Goal: Task Accomplishment & Management: Manage account settings

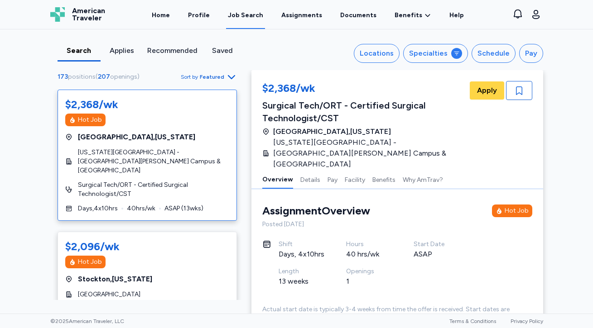
click at [231, 16] on link "Job Search" at bounding box center [245, 15] width 39 height 28
click at [82, 48] on div "Search" at bounding box center [79, 50] width 36 height 11
click at [168, 15] on link "Home" at bounding box center [161, 15] width 22 height 28
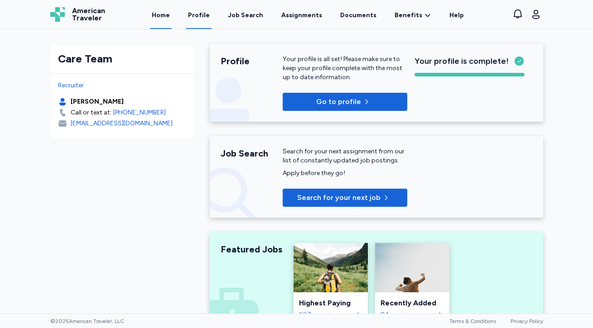
click at [212, 14] on link "Profile" at bounding box center [198, 15] width 25 height 28
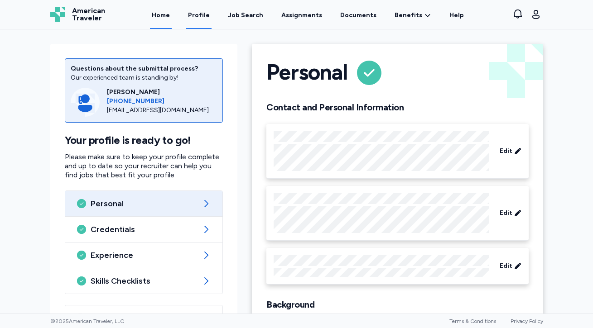
click at [170, 15] on link "Home" at bounding box center [161, 15] width 22 height 28
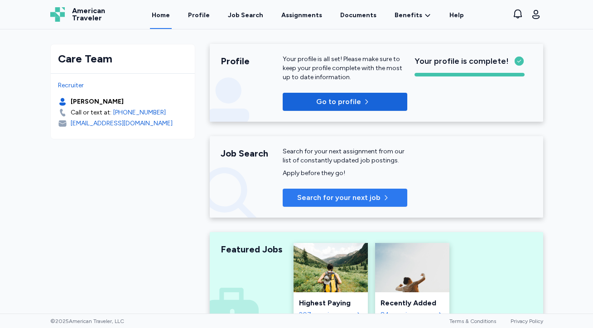
click at [344, 192] on span "Search for your next job" at bounding box center [338, 197] width 83 height 11
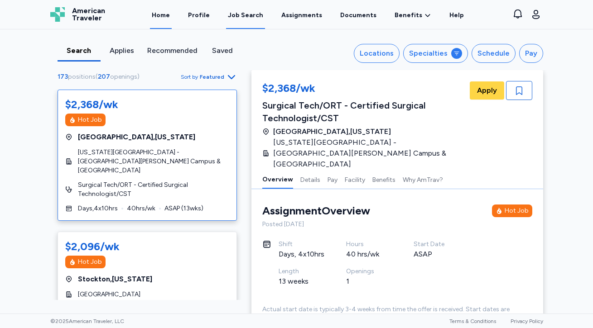
click at [165, 13] on link "Home" at bounding box center [161, 15] width 22 height 28
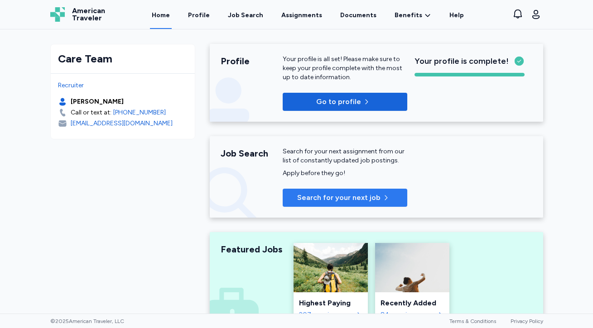
click at [375, 197] on span "Search for your next job" at bounding box center [338, 197] width 83 height 11
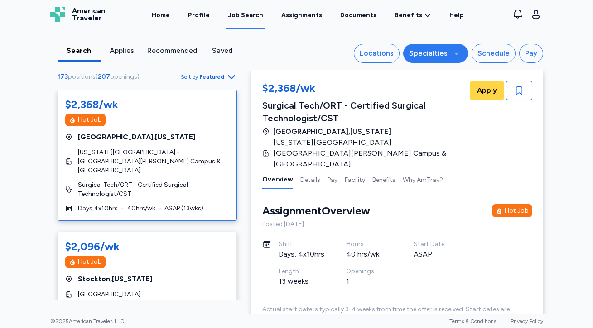
click at [437, 53] on div "Specialties" at bounding box center [428, 53] width 38 height 11
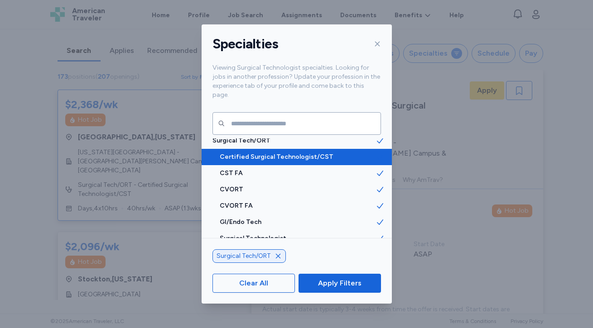
scroll to position [5, 0]
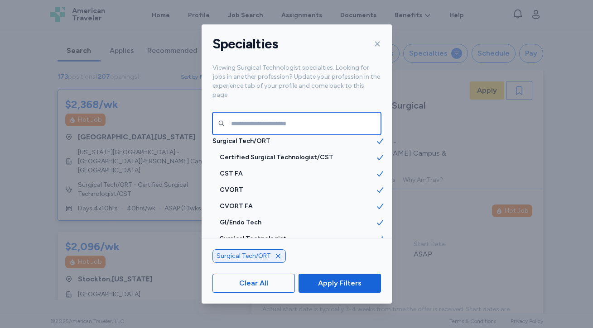
click at [265, 112] on input "text" at bounding box center [296, 123] width 168 height 23
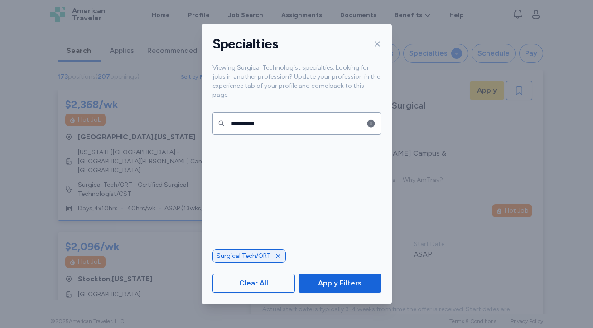
click at [275, 256] on icon "button" at bounding box center [277, 256] width 7 height 7
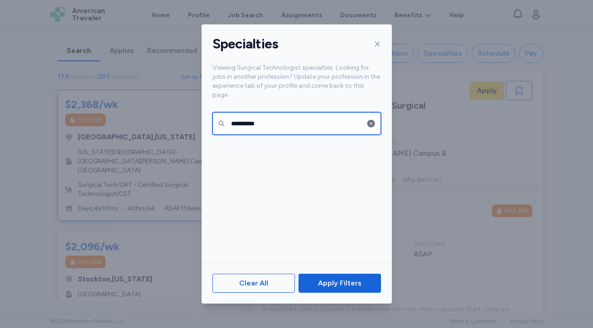
click at [294, 113] on input "**********" at bounding box center [296, 123] width 168 height 23
type input "*"
type input "**********"
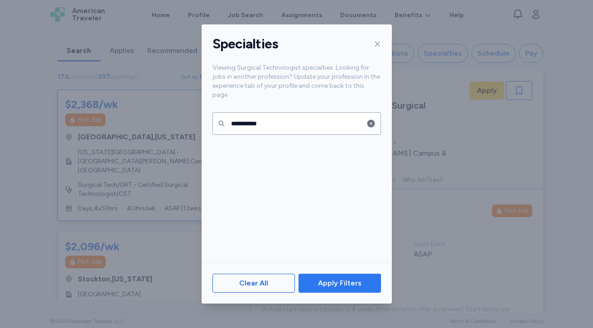
drag, startPoint x: 294, startPoint y: 116, endPoint x: 347, endPoint y: 279, distance: 171.7
click at [347, 279] on span "Apply Filters" at bounding box center [339, 283] width 43 height 11
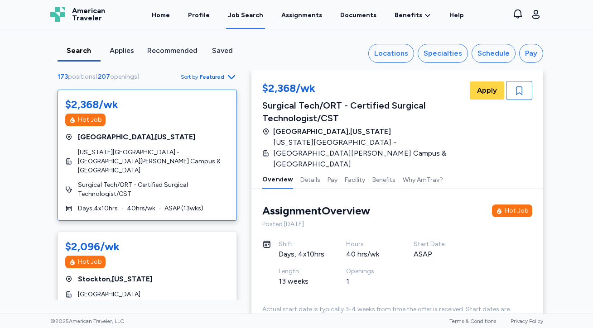
click at [253, 14] on div "Job Search" at bounding box center [245, 15] width 35 height 9
click at [536, 15] on icon "button" at bounding box center [535, 14] width 7 height 9
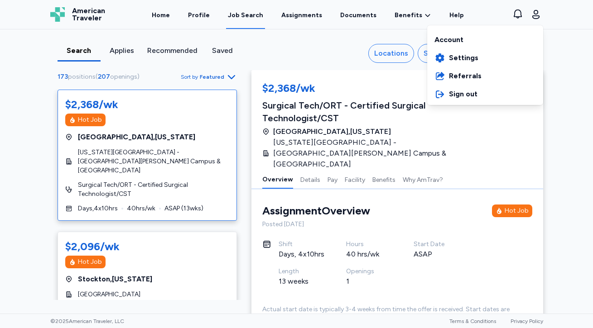
click at [168, 14] on div "American Traveler American Traveler Home Profile Job Search Assignments Documen…" at bounding box center [296, 14] width 507 height 29
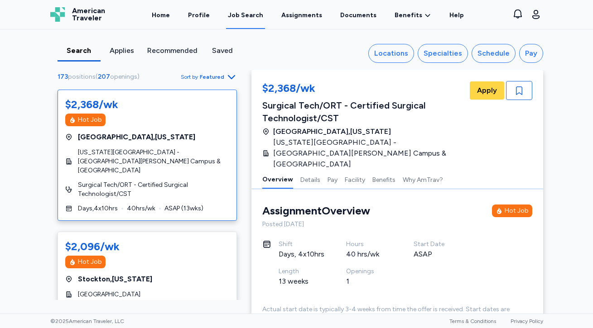
click at [75, 53] on div "Search" at bounding box center [79, 50] width 36 height 11
click at [122, 51] on div "Applies" at bounding box center [122, 50] width 36 height 11
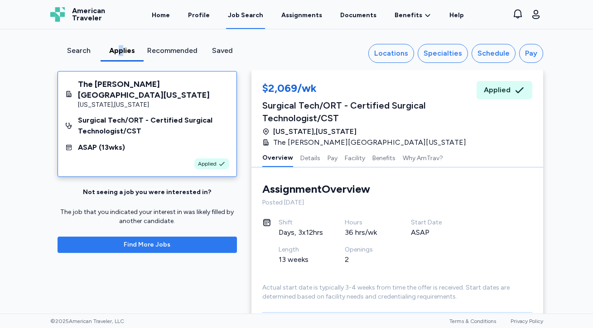
click at [171, 244] on span "Find More Jobs" at bounding box center [147, 245] width 165 height 9
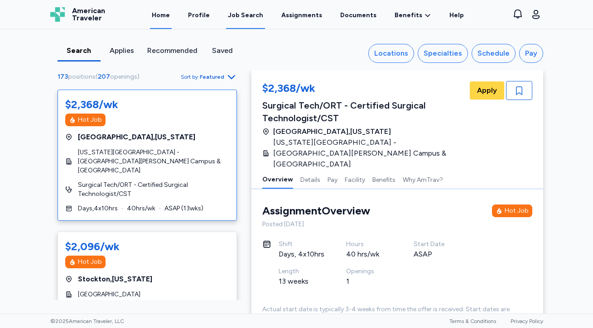
click at [168, 10] on link "Home" at bounding box center [161, 15] width 22 height 28
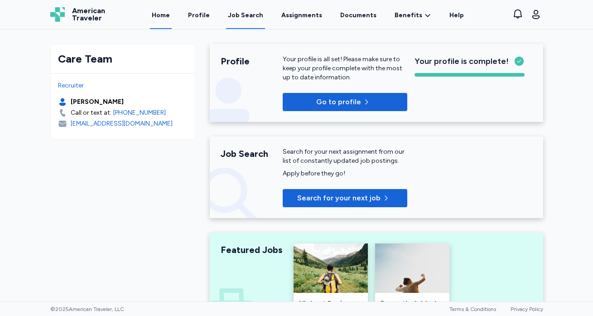
click at [255, 13] on div "Job Search" at bounding box center [245, 15] width 35 height 9
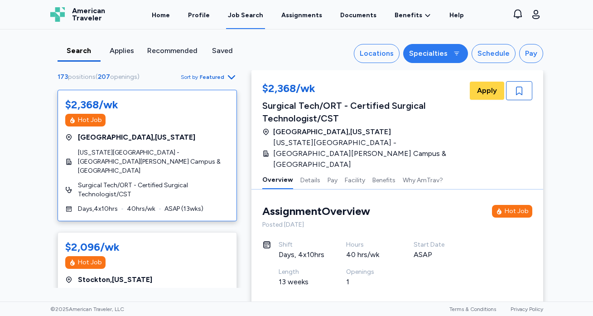
click at [444, 51] on div "Specialties" at bounding box center [428, 53] width 38 height 11
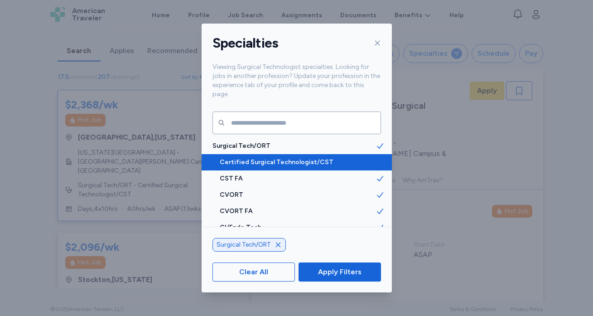
click at [323, 154] on div "Certified Surgical Technologist/CST" at bounding box center [297, 162] width 190 height 16
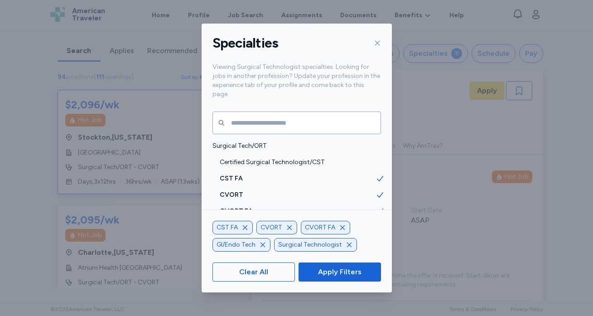
click at [245, 227] on icon "button" at bounding box center [244, 227] width 7 height 7
click at [298, 226] on icon "button" at bounding box center [298, 227] width 7 height 7
click at [309, 225] on icon "button" at bounding box center [306, 227] width 7 height 7
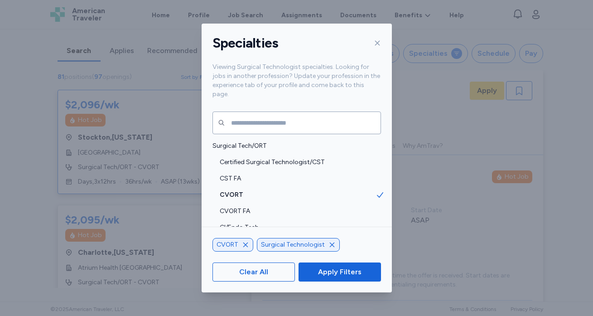
click at [245, 243] on icon "button" at bounding box center [245, 244] width 7 height 7
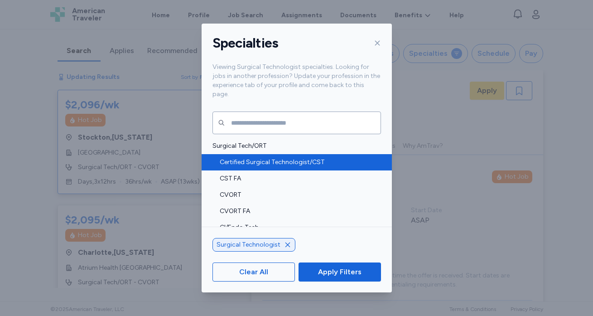
scroll to position [1, 0]
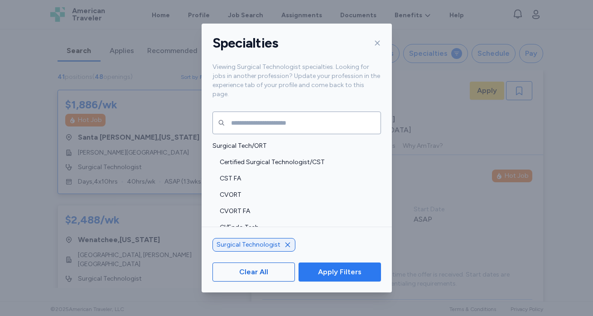
click at [334, 277] on span "Apply Filters" at bounding box center [339, 271] width 43 height 11
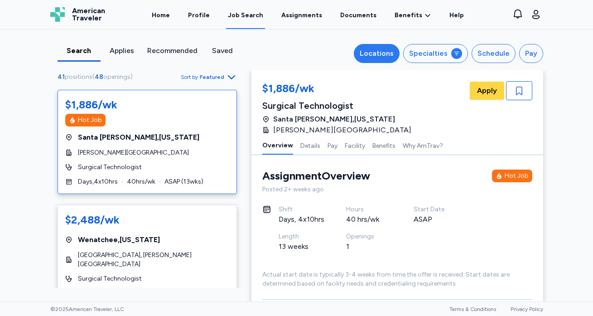
click at [381, 54] on div "Locations" at bounding box center [377, 53] width 34 height 11
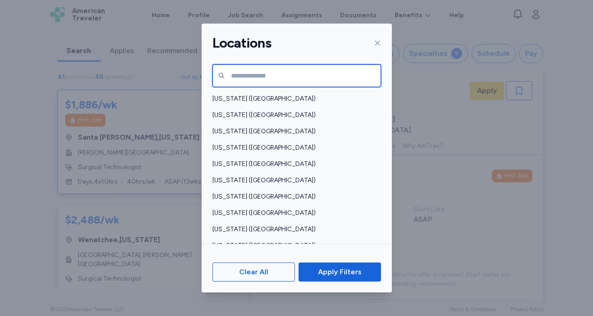
click at [314, 77] on input "text" at bounding box center [296, 75] width 168 height 23
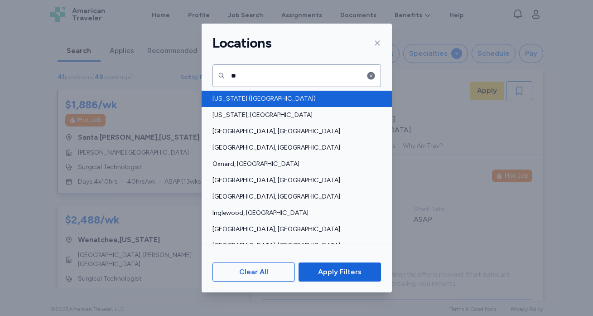
click at [279, 95] on span "District of Columbia (DC)" at bounding box center [293, 98] width 163 height 9
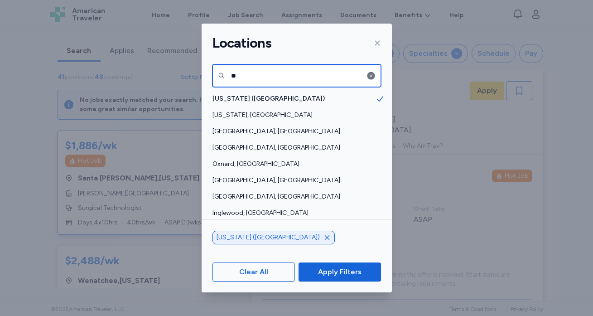
click at [288, 71] on input "**" at bounding box center [296, 75] width 168 height 23
type input "*"
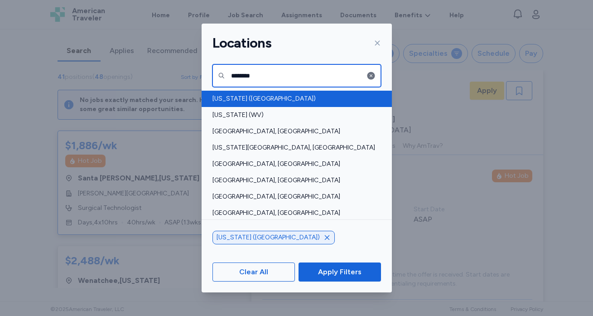
type input "********"
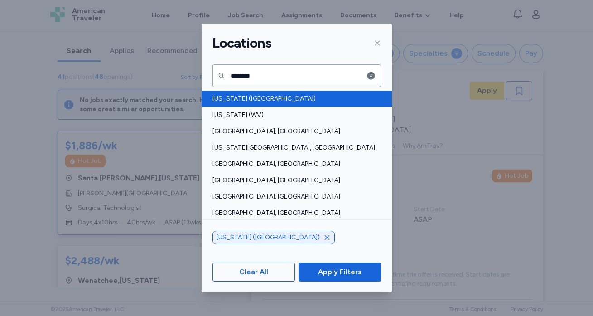
click at [242, 104] on div "Virginia (VA)" at bounding box center [297, 99] width 190 height 16
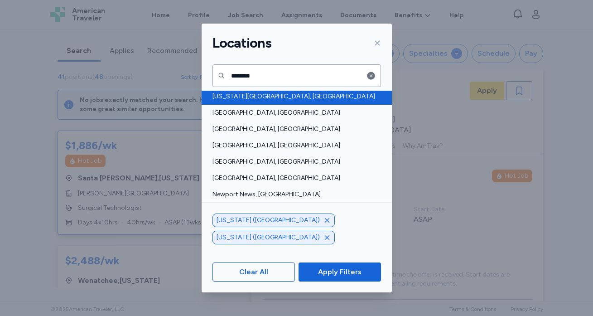
scroll to position [51, 0]
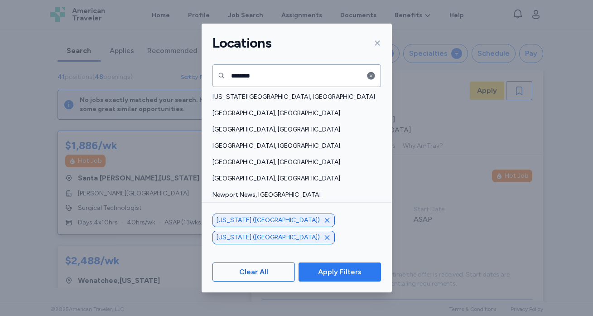
click at [335, 273] on span "Apply Filters" at bounding box center [339, 271] width 43 height 11
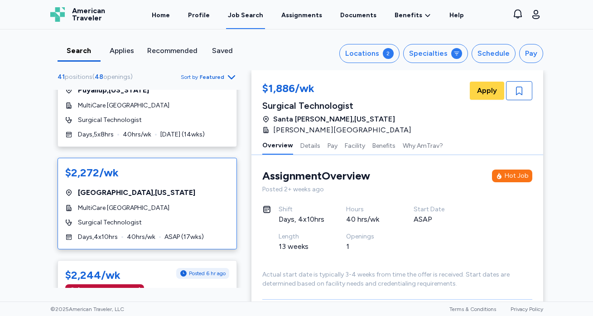
scroll to position [532, 0]
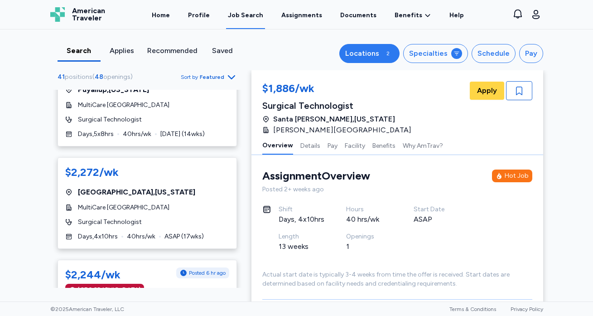
click at [379, 53] on div "Locations" at bounding box center [362, 53] width 34 height 11
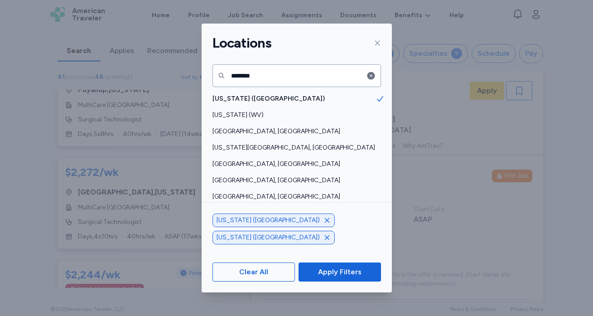
click at [376, 39] on icon at bounding box center [377, 42] width 7 height 7
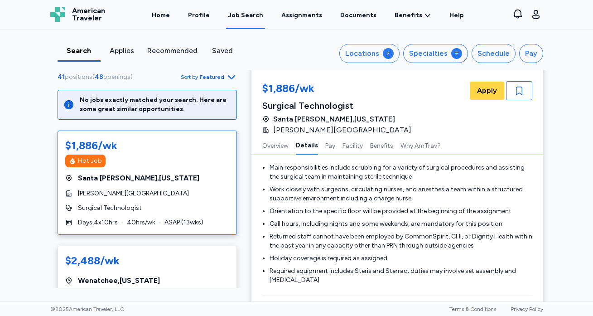
scroll to position [0, 0]
click at [306, 12] on link "Assignments" at bounding box center [301, 15] width 44 height 28
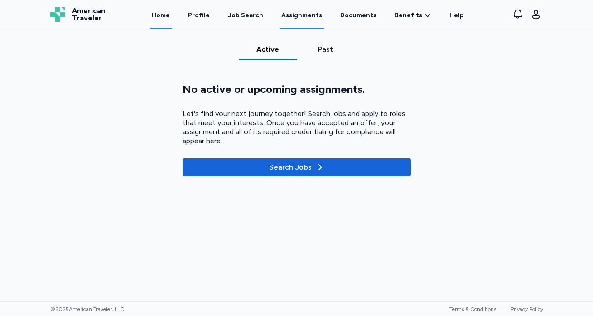
click at [167, 17] on link "Home" at bounding box center [161, 15] width 22 height 28
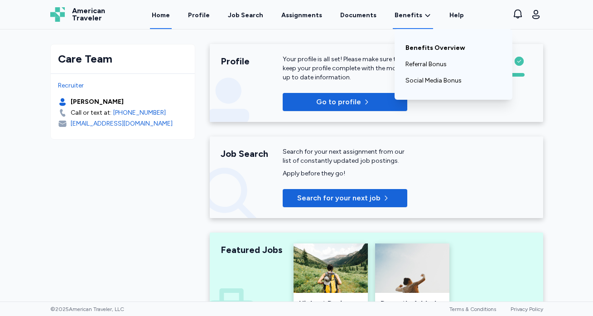
click at [412, 44] on link "Benefits Overview" at bounding box center [453, 48] width 96 height 16
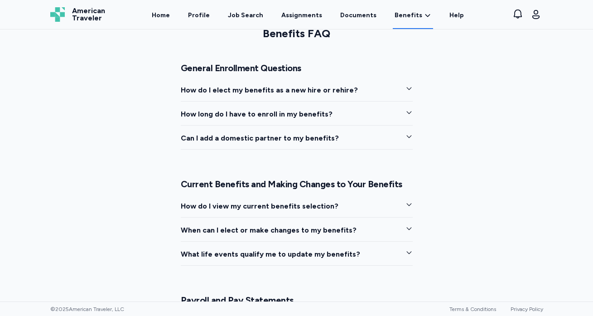
scroll to position [720, 0]
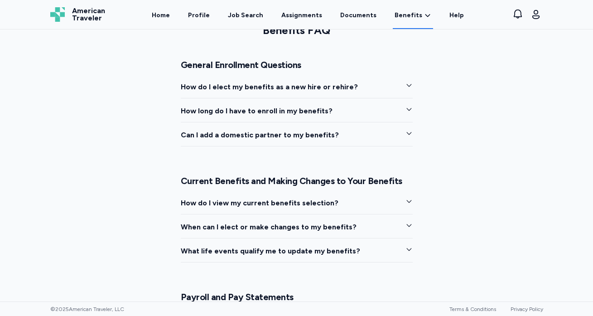
click at [271, 88] on span "How do I elect my benefits as a new hire or rehire?" at bounding box center [269, 87] width 177 height 11
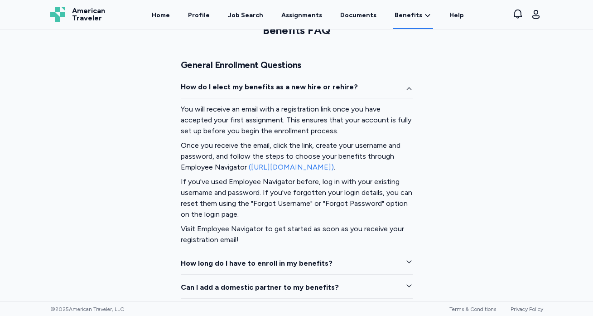
click at [334, 167] on link "(https://www.employeenavigator.com)" at bounding box center [291, 167] width 85 height 9
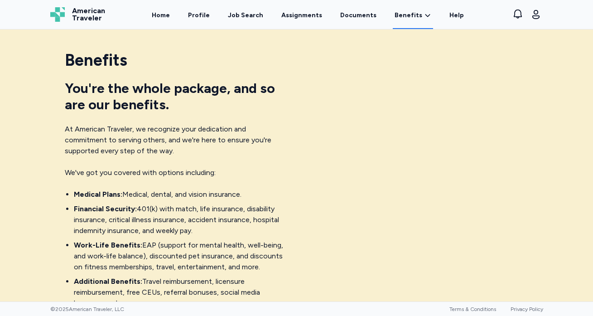
scroll to position [0, 0]
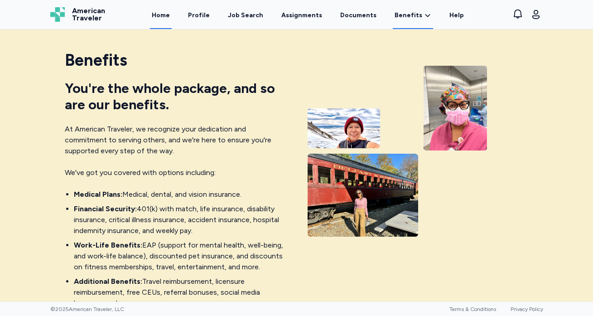
click at [169, 17] on link "Home" at bounding box center [161, 15] width 22 height 28
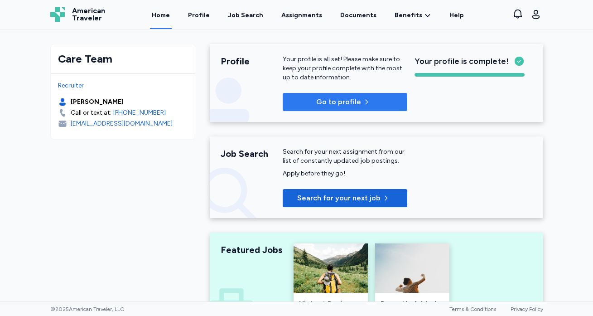
click at [338, 106] on span "Go to profile" at bounding box center [338, 101] width 45 height 11
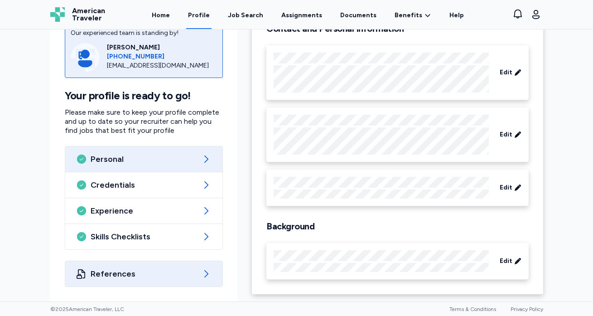
click at [205, 269] on icon at bounding box center [206, 273] width 11 height 11
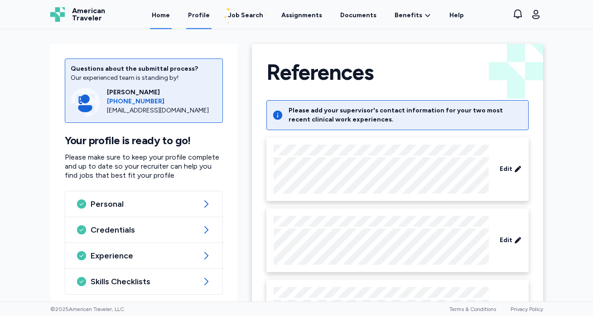
click at [167, 13] on link "Home" at bounding box center [161, 15] width 22 height 28
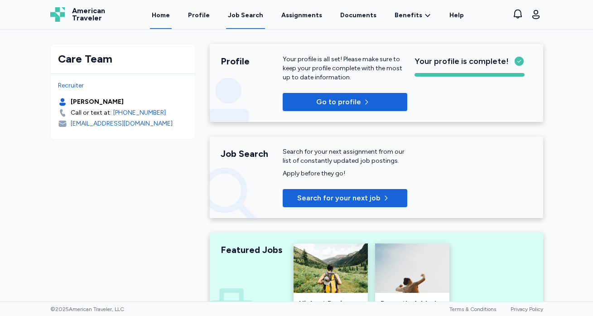
click at [246, 15] on div "Job Search" at bounding box center [245, 15] width 35 height 9
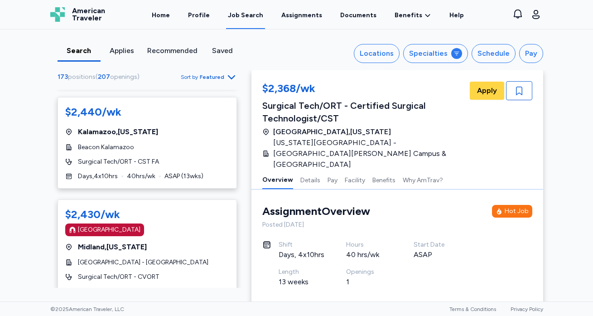
scroll to position [1692, 0]
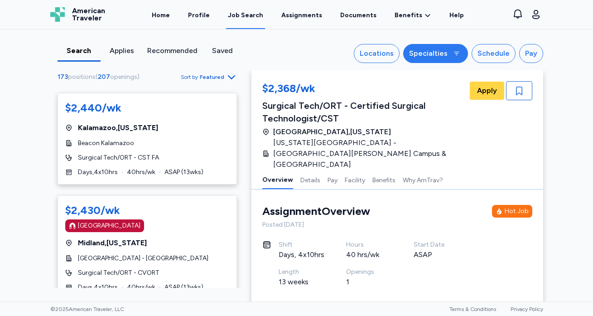
click at [434, 50] on div "Specialties" at bounding box center [428, 53] width 38 height 11
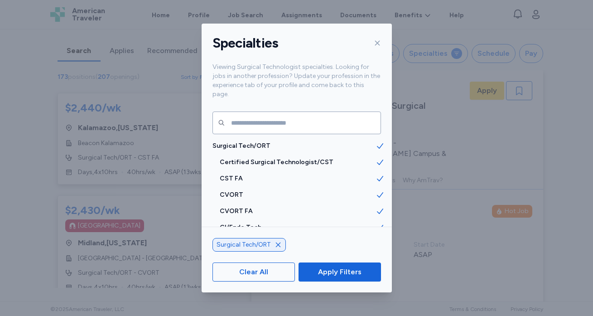
click at [278, 243] on icon "button" at bounding box center [277, 244] width 7 height 7
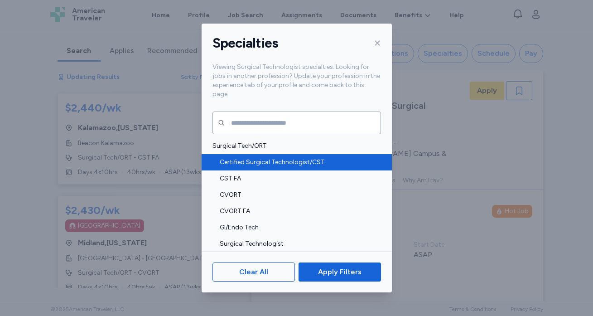
click at [313, 158] on span "Certified Surgical Technologist/CST" at bounding box center [298, 162] width 156 height 9
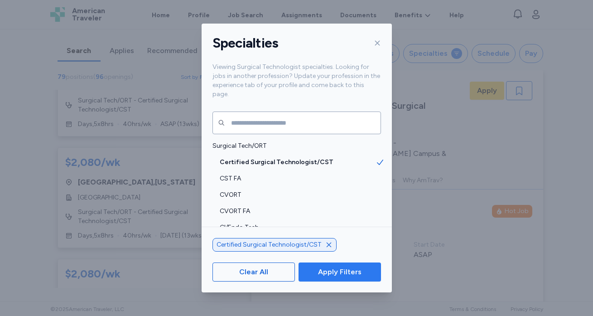
click at [343, 270] on span "Apply Filters" at bounding box center [339, 271] width 43 height 11
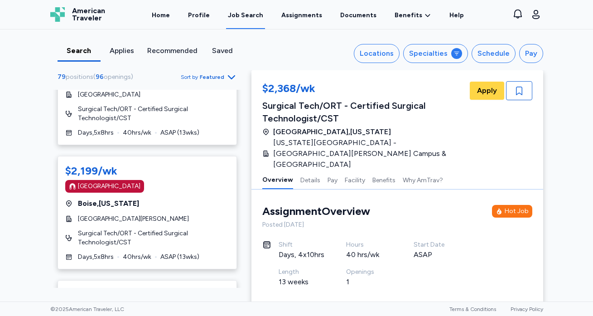
scroll to position [646, 0]
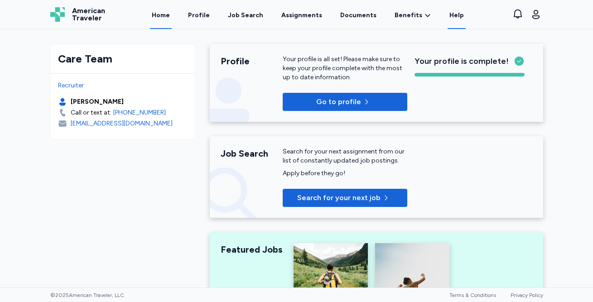
click at [451, 14] on link "Help" at bounding box center [457, 15] width 18 height 28
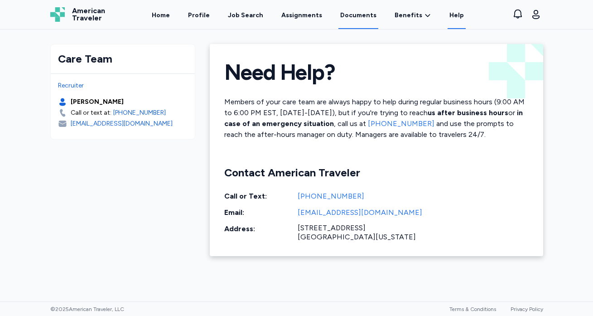
click at [344, 16] on link "Documents" at bounding box center [358, 15] width 40 height 28
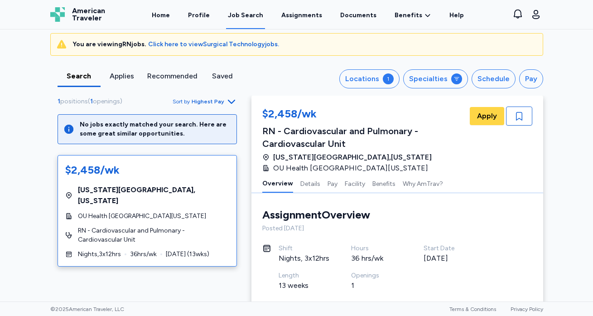
scroll to position [0, 0]
click at [429, 77] on div "Specialties" at bounding box center [428, 79] width 38 height 11
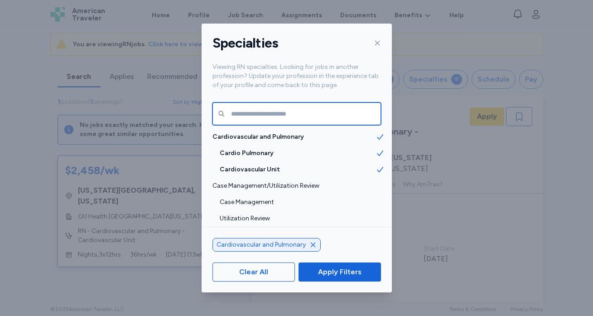
click at [255, 110] on input "text" at bounding box center [296, 113] width 168 height 23
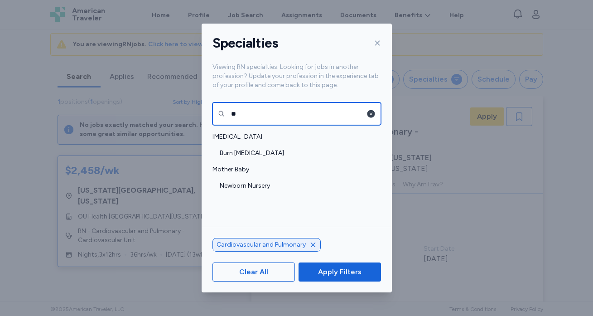
type input "**"
click at [370, 112] on icon "button" at bounding box center [371, 114] width 8 height 8
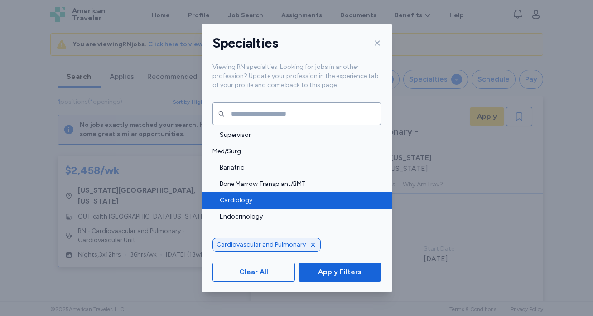
scroll to position [884, 0]
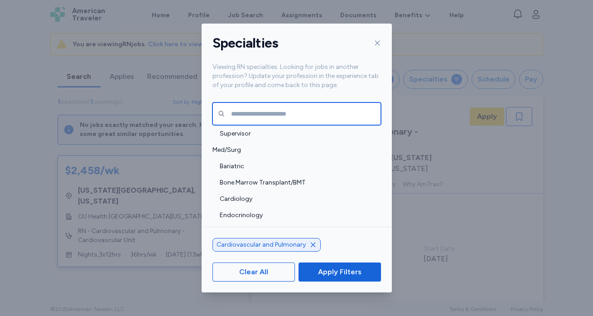
click at [299, 111] on input "text" at bounding box center [296, 113] width 168 height 23
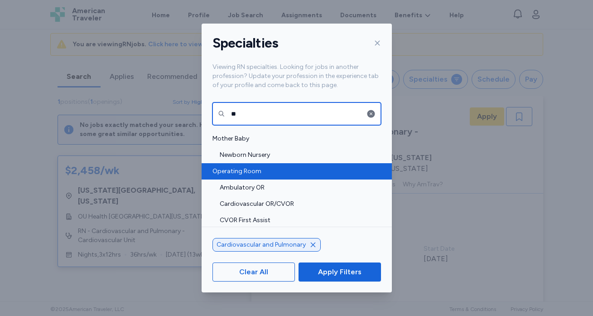
scroll to position [194, 0]
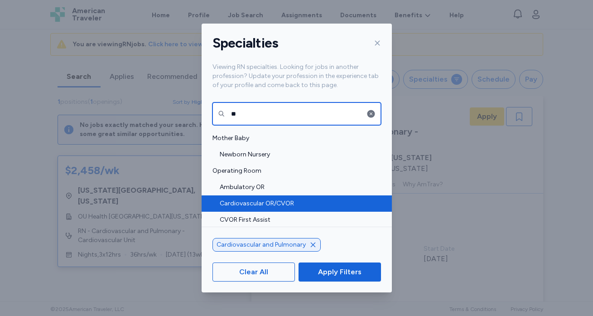
type input "**"
click at [294, 204] on span "Cardiovascular OR/CVOR" at bounding box center [298, 203] width 156 height 9
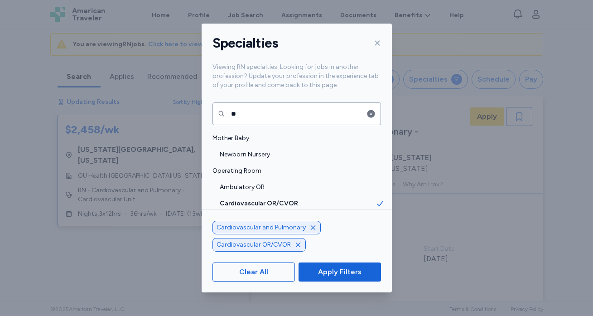
scroll to position [14, 0]
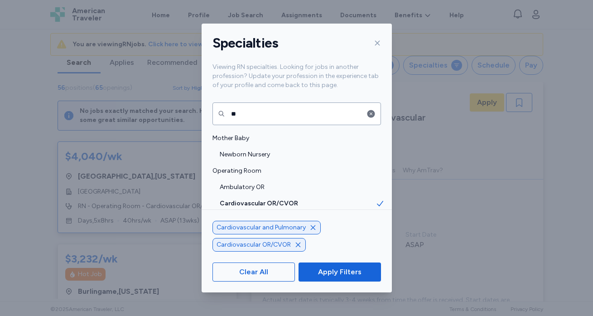
click at [311, 226] on icon "button" at bounding box center [312, 227] width 7 height 7
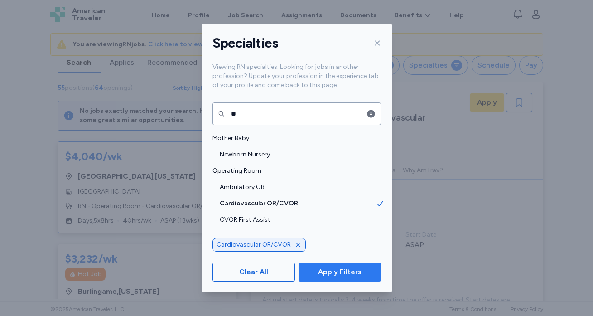
click at [337, 278] on button "Apply Filters" at bounding box center [339, 271] width 82 height 19
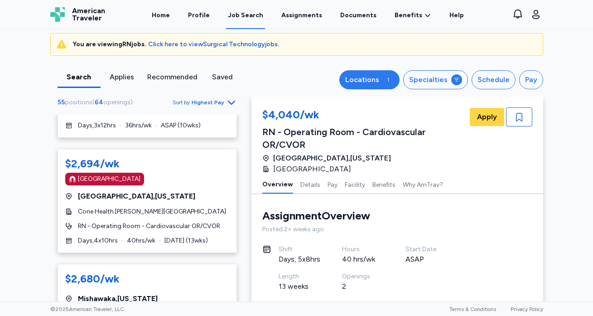
click at [376, 82] on div "Locations" at bounding box center [362, 79] width 34 height 11
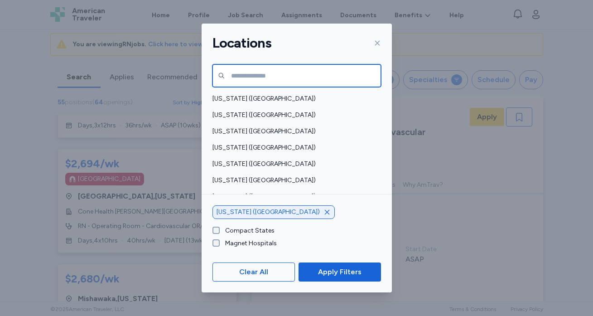
click at [298, 71] on input "text" at bounding box center [296, 75] width 168 height 23
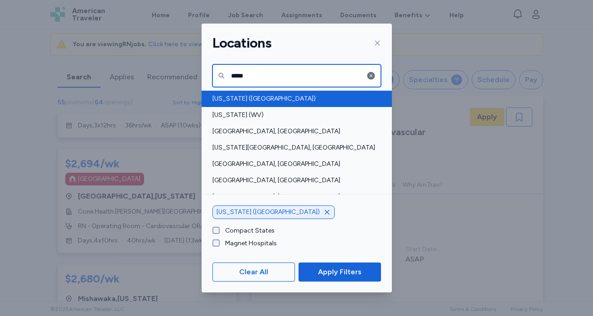
type input "*****"
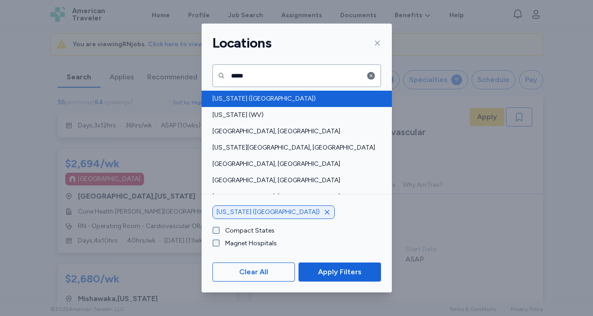
click at [245, 97] on span "Virginia (VA)" at bounding box center [293, 98] width 163 height 9
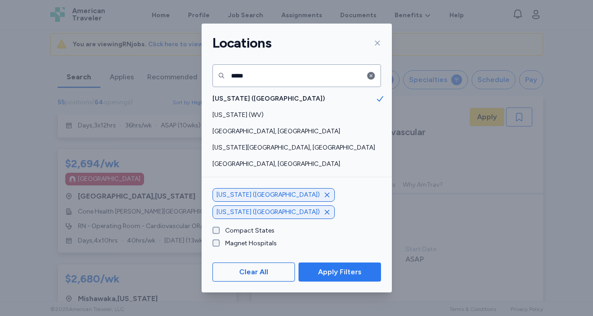
click at [333, 274] on span "Apply Filters" at bounding box center [339, 271] width 43 height 11
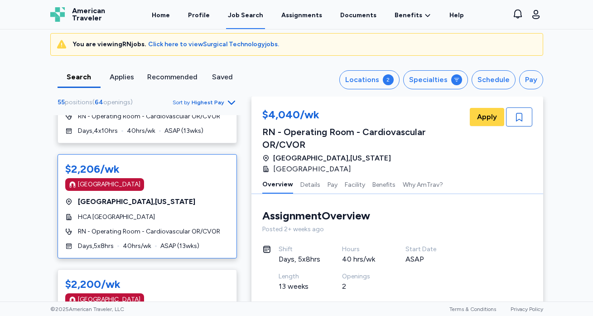
scroll to position [5200, 0]
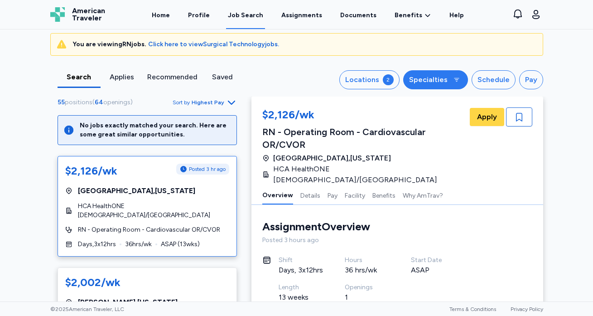
click at [449, 79] on button "Specialties" at bounding box center [435, 79] width 65 height 19
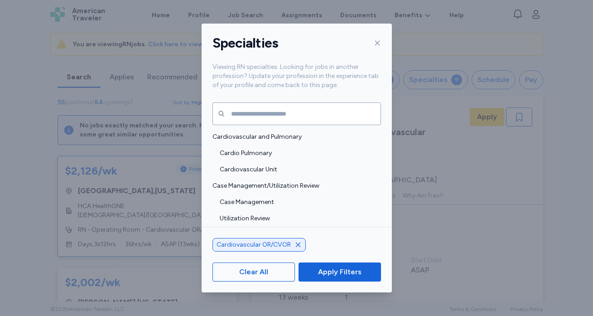
click at [377, 39] on div at bounding box center [375, 43] width 11 height 14
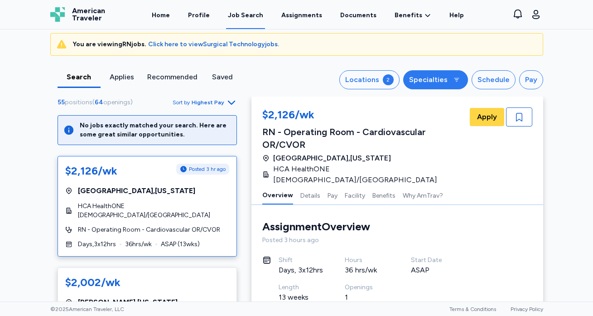
click at [448, 79] on div "Specialties" at bounding box center [428, 79] width 38 height 11
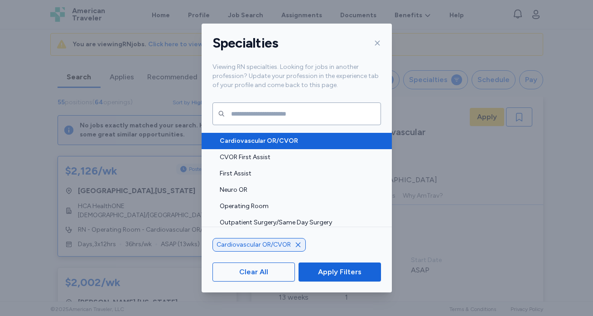
scroll to position [1466, 0]
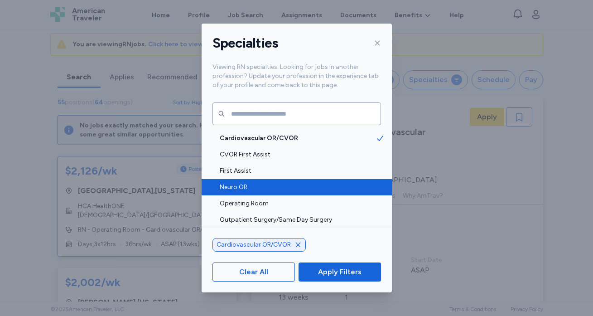
click at [241, 186] on span "Neuro OR" at bounding box center [298, 187] width 156 height 9
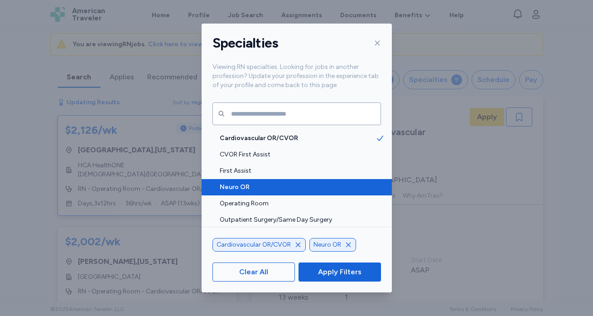
scroll to position [27, 0]
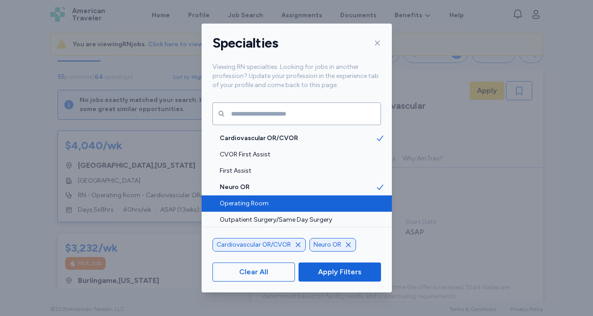
click at [242, 202] on span "Operating Room" at bounding box center [298, 203] width 156 height 9
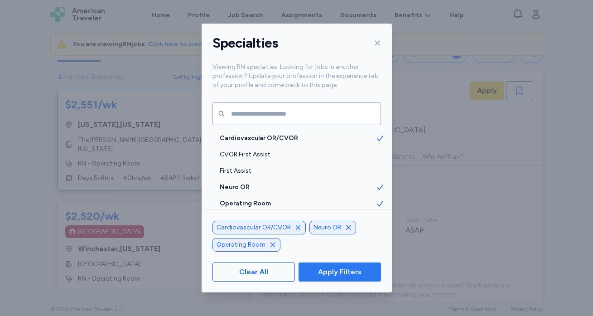
click at [327, 271] on span "Apply Filters" at bounding box center [339, 271] width 43 height 11
